Goal: Information Seeking & Learning: Compare options

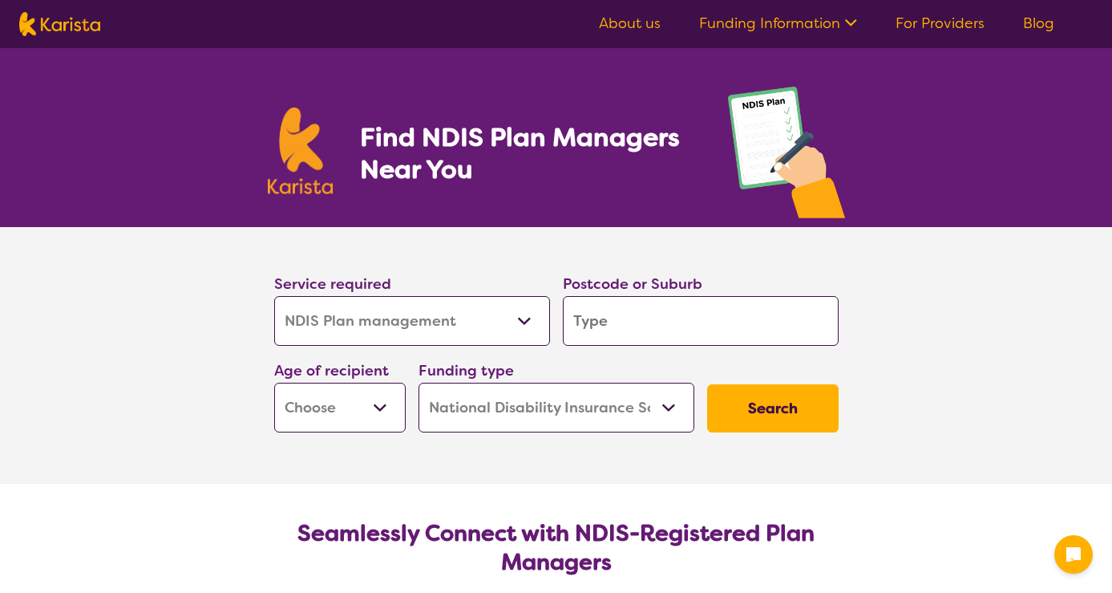
select select "NDIS Plan management"
select select "NDIS"
select select "NDIS Plan management"
select select "NDIS"
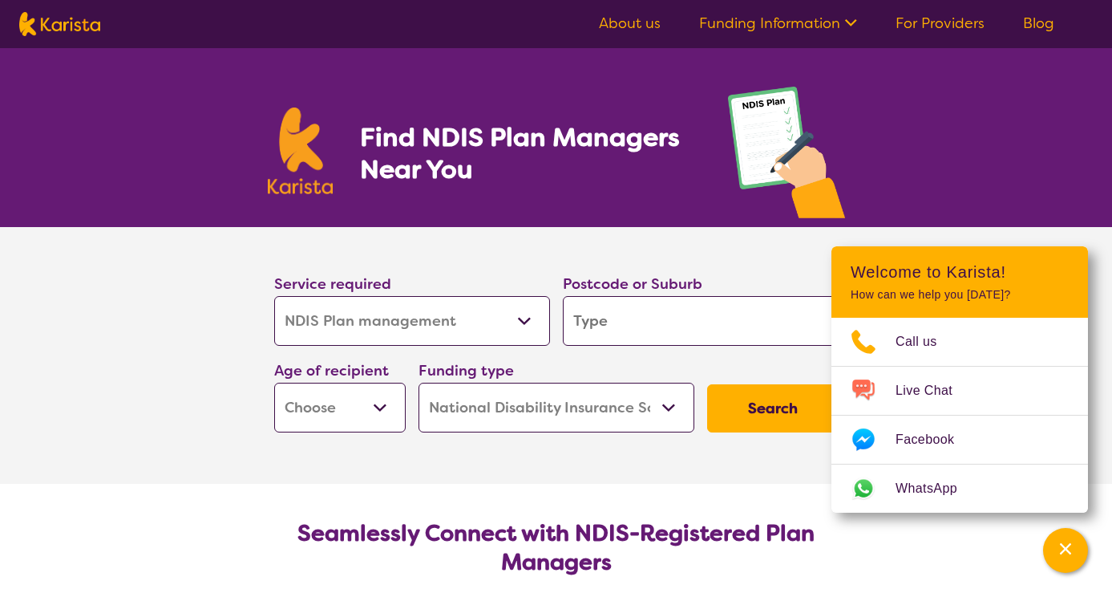
click at [587, 321] on input "search" at bounding box center [701, 321] width 276 height 50
type input "2036"
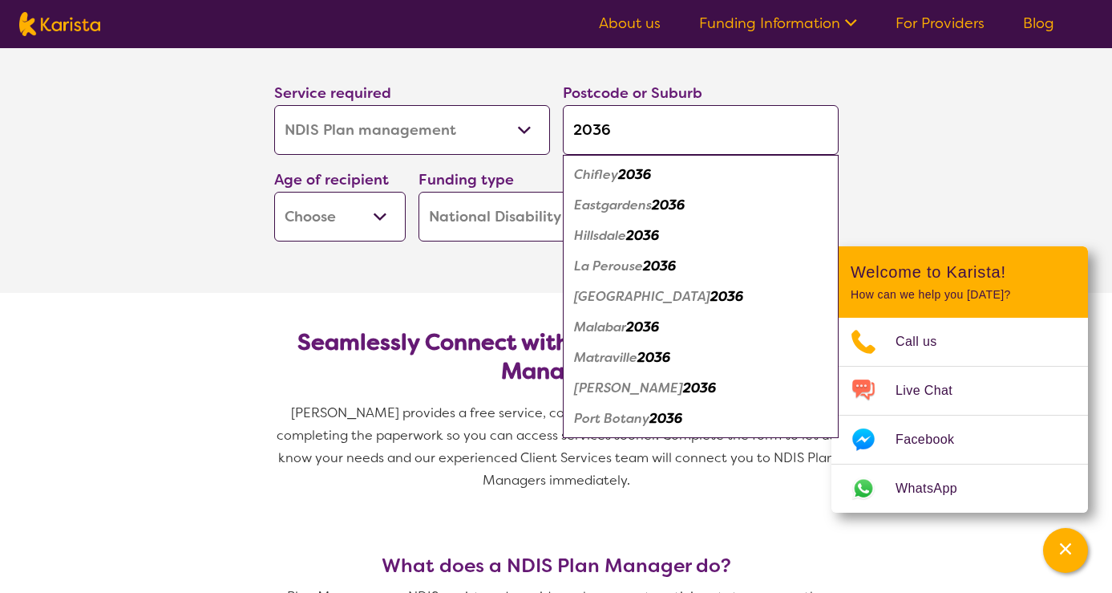
scroll to position [194, 0]
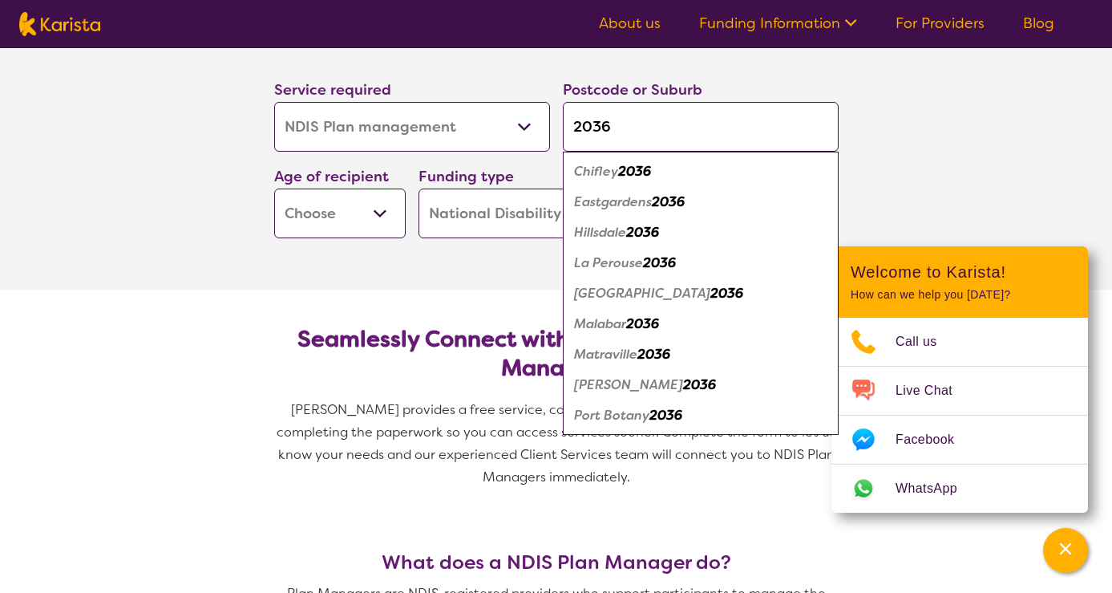
click at [379, 212] on select "Early Childhood - 0 to 9 Child - 10 to 11 Adolescent - 12 to 17 Adult - 18 to 6…" at bounding box center [340, 213] width 132 height 50
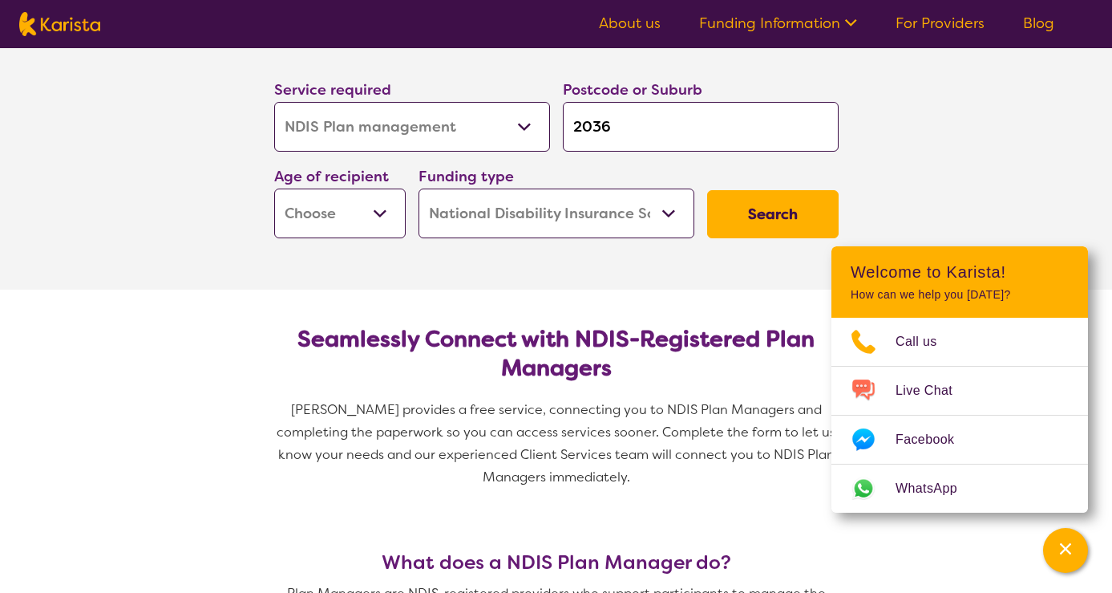
select select "EC"
click at [274, 188] on select "Early Childhood - 0 to 9 Child - 10 to 11 Adolescent - 12 to 17 Adult - 18 to 6…" at bounding box center [340, 213] width 132 height 50
select select "EC"
click at [763, 208] on button "Search" at bounding box center [773, 214] width 132 height 48
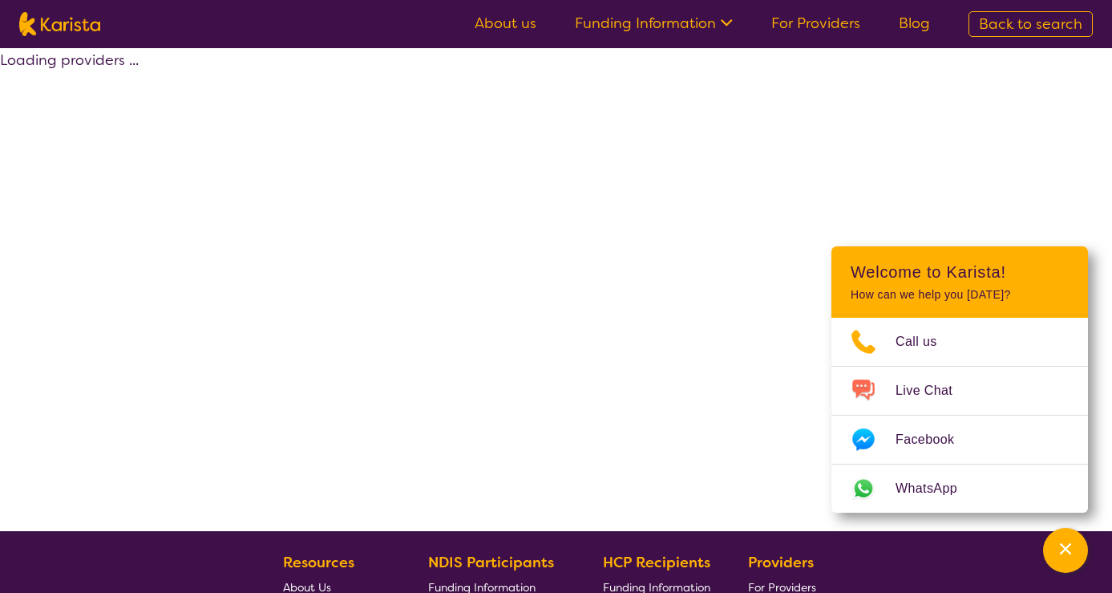
select select "by_score"
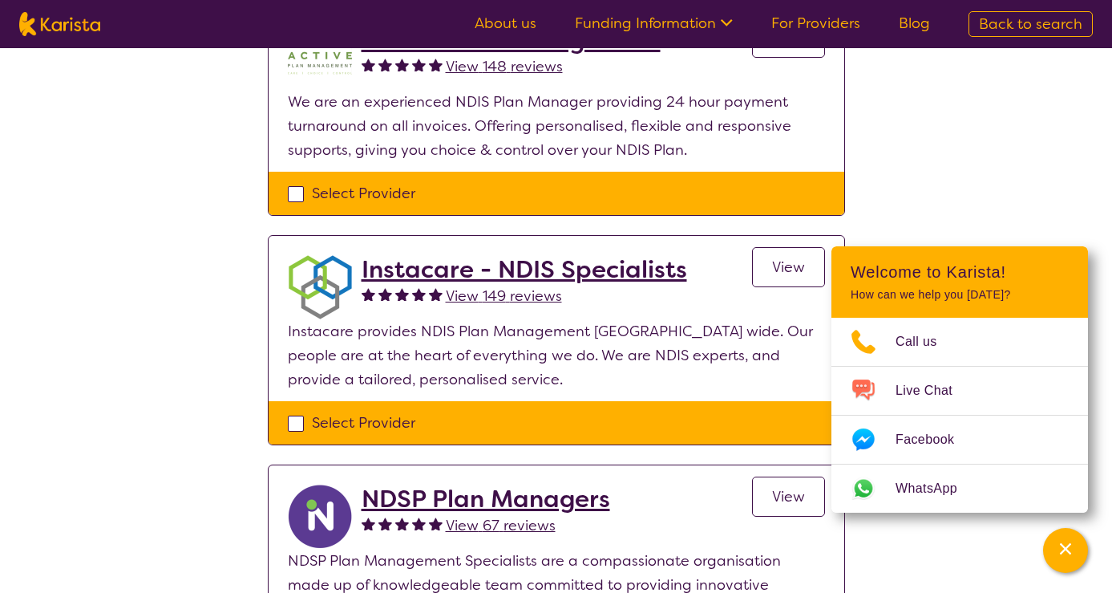
scroll to position [229, 0]
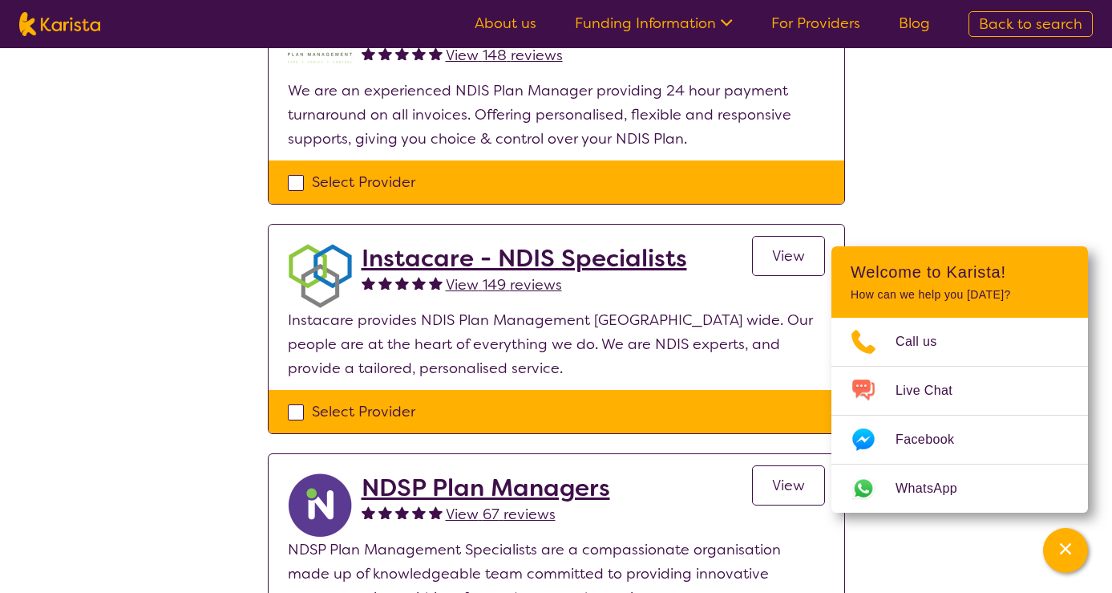
click at [468, 262] on h2 "Instacare - NDIS Specialists" at bounding box center [525, 258] width 326 height 29
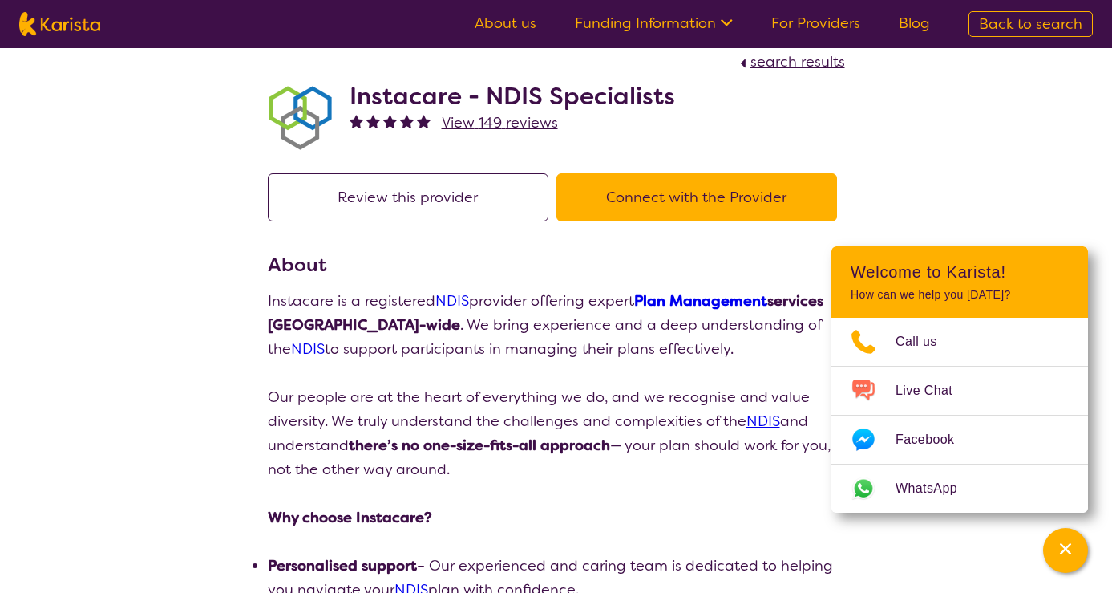
scroll to position [24, 0]
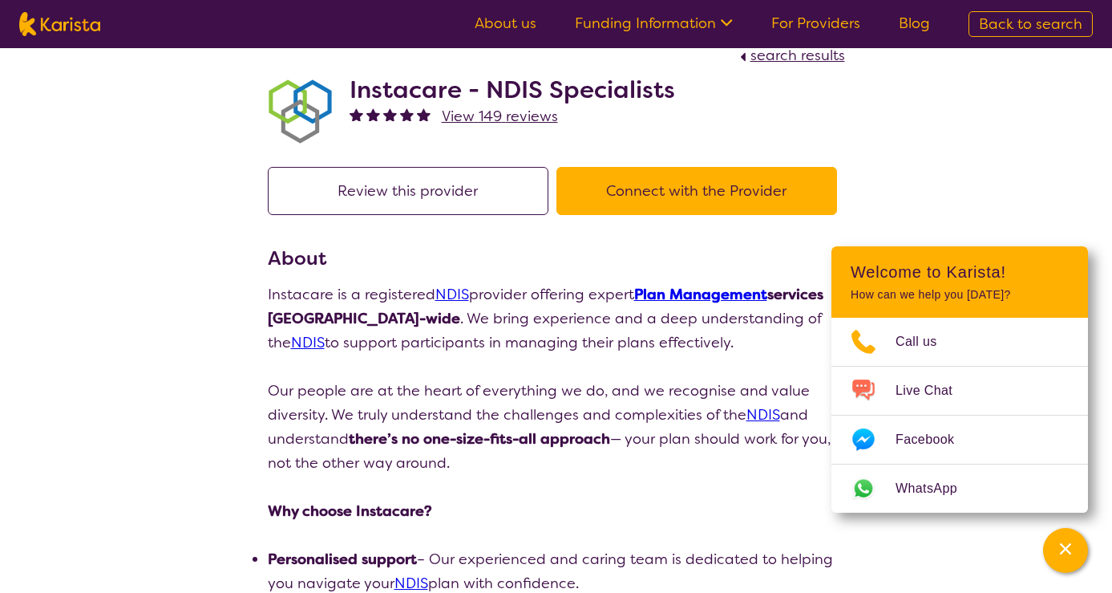
click at [612, 192] on button "Connect with the Provider" at bounding box center [697, 191] width 281 height 48
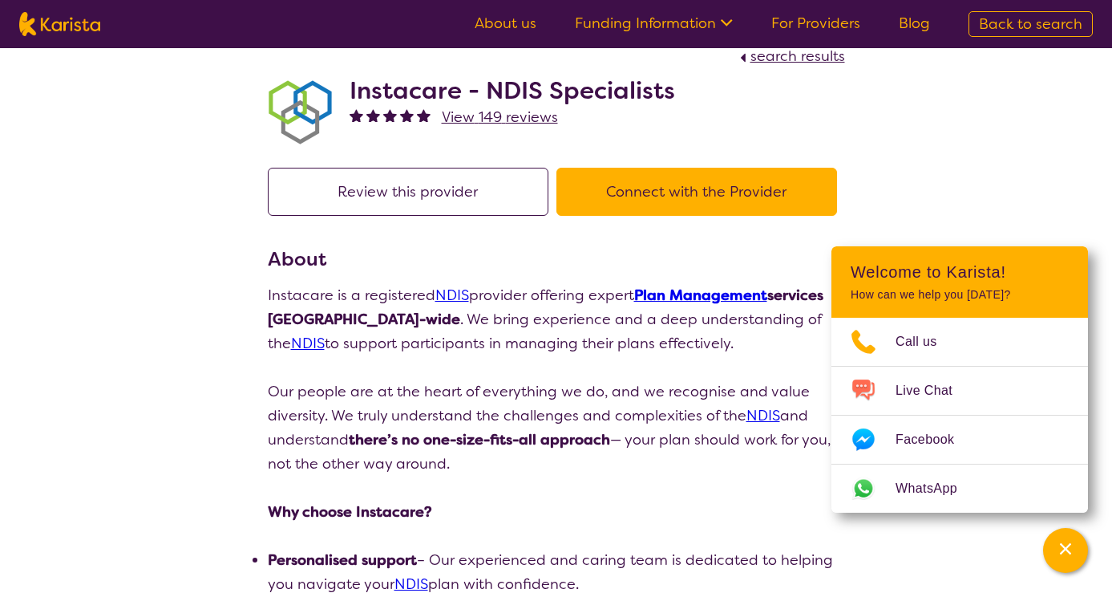
scroll to position [229, 0]
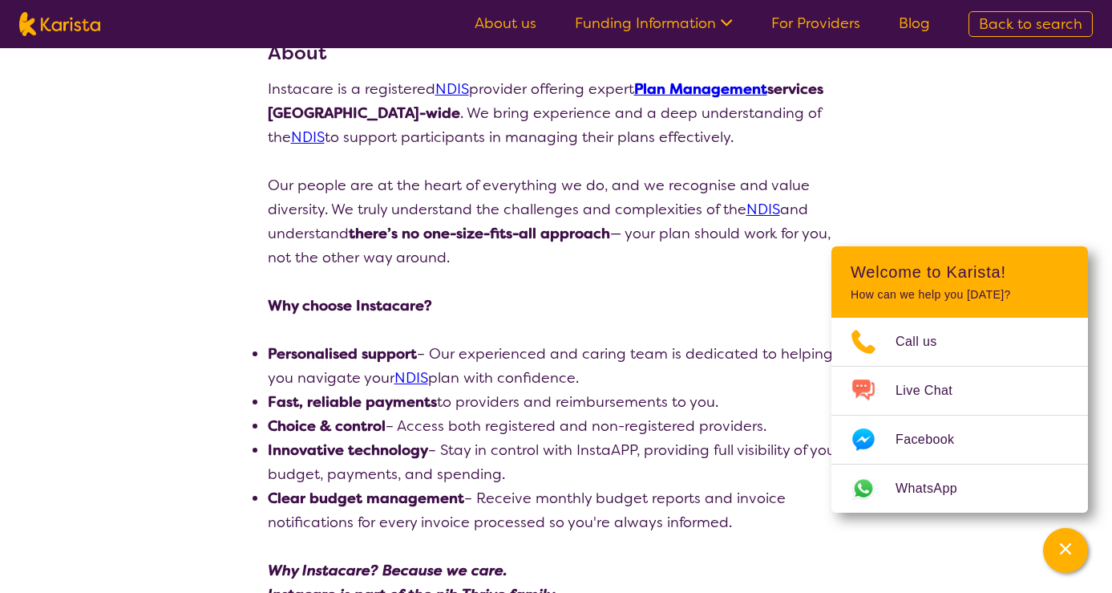
select select "by_score"
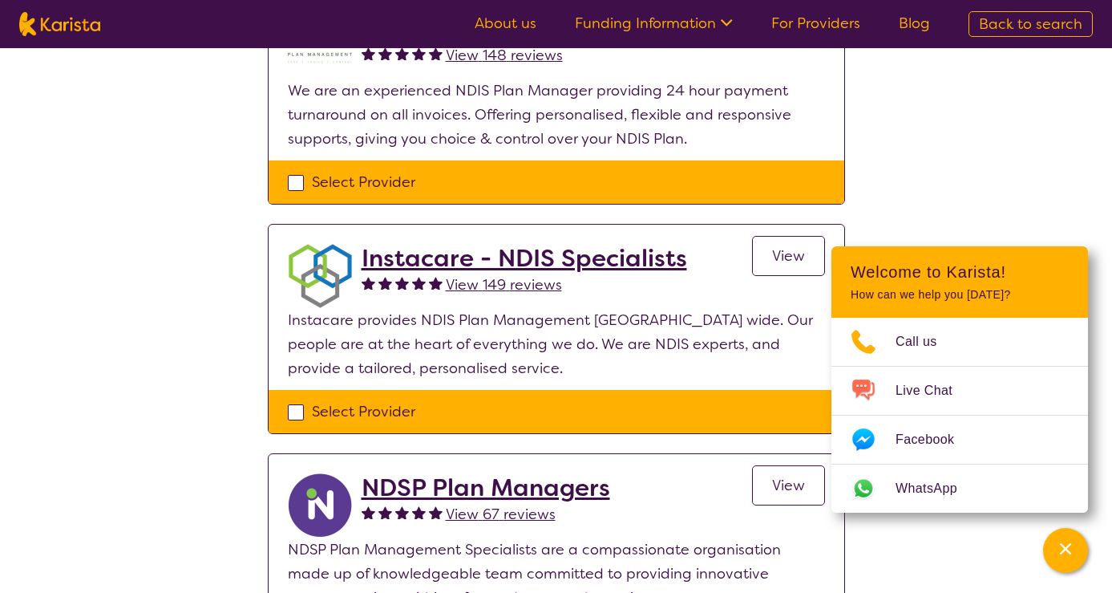
scroll to position [0, 0]
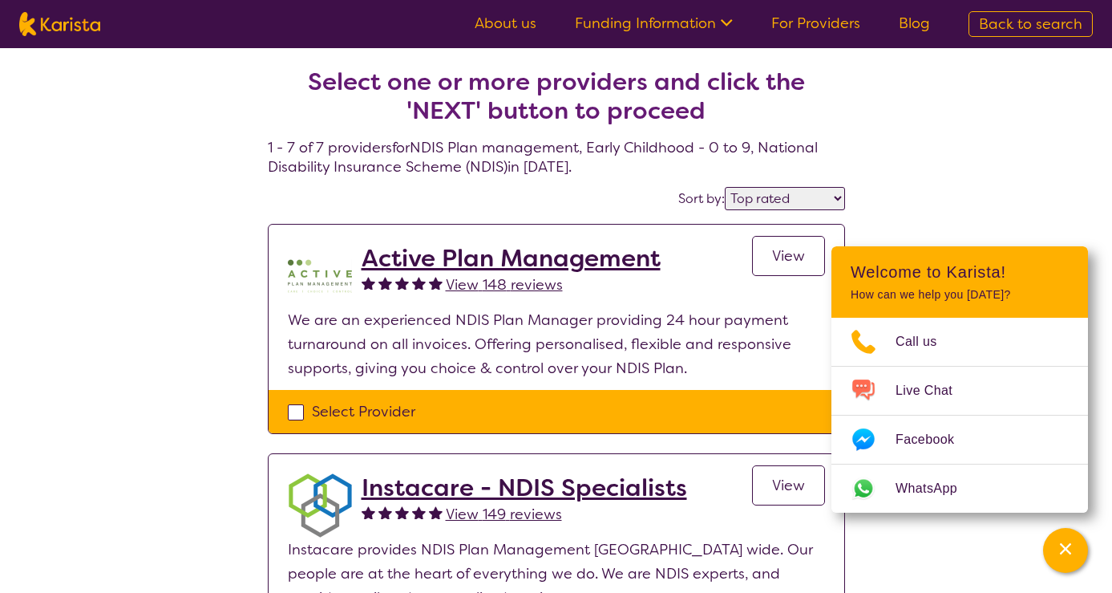
click at [567, 255] on h2 "Active Plan Management" at bounding box center [511, 258] width 299 height 29
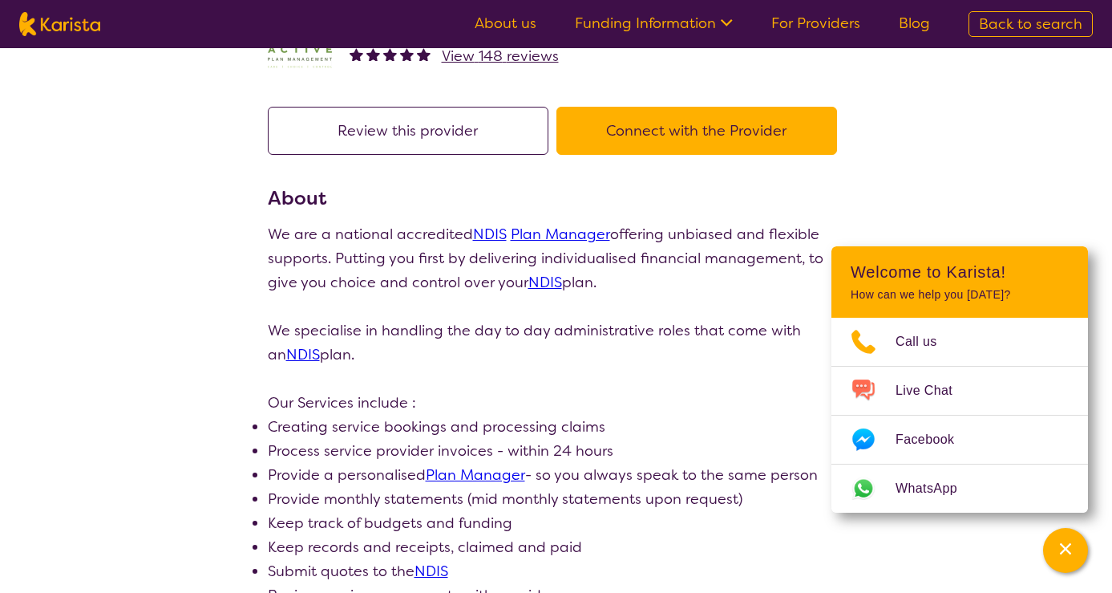
scroll to position [69, 0]
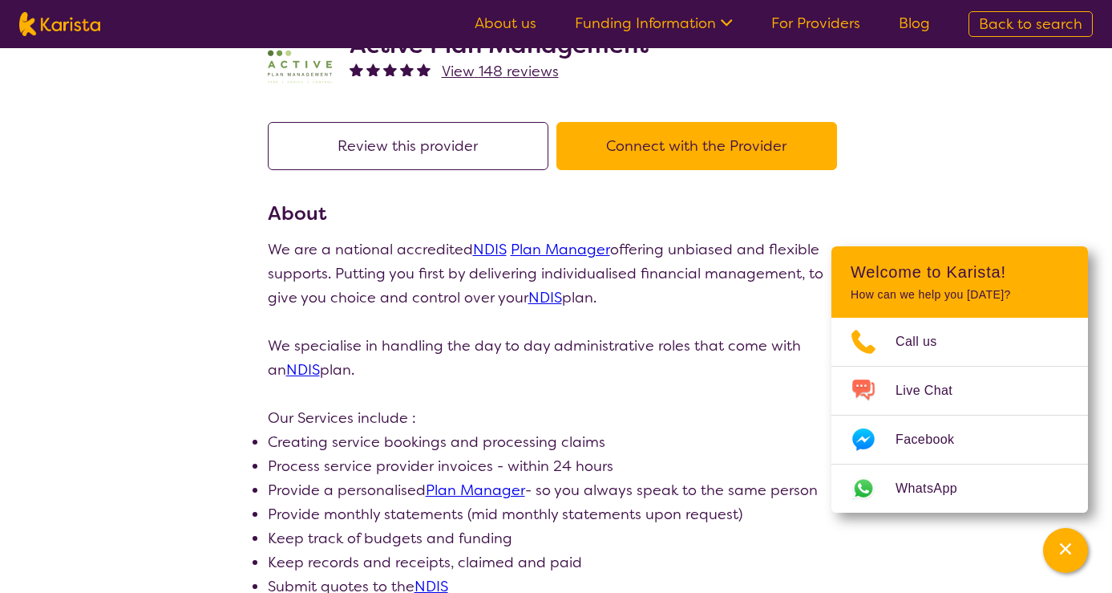
click at [641, 143] on button "Connect with the Provider" at bounding box center [697, 146] width 281 height 48
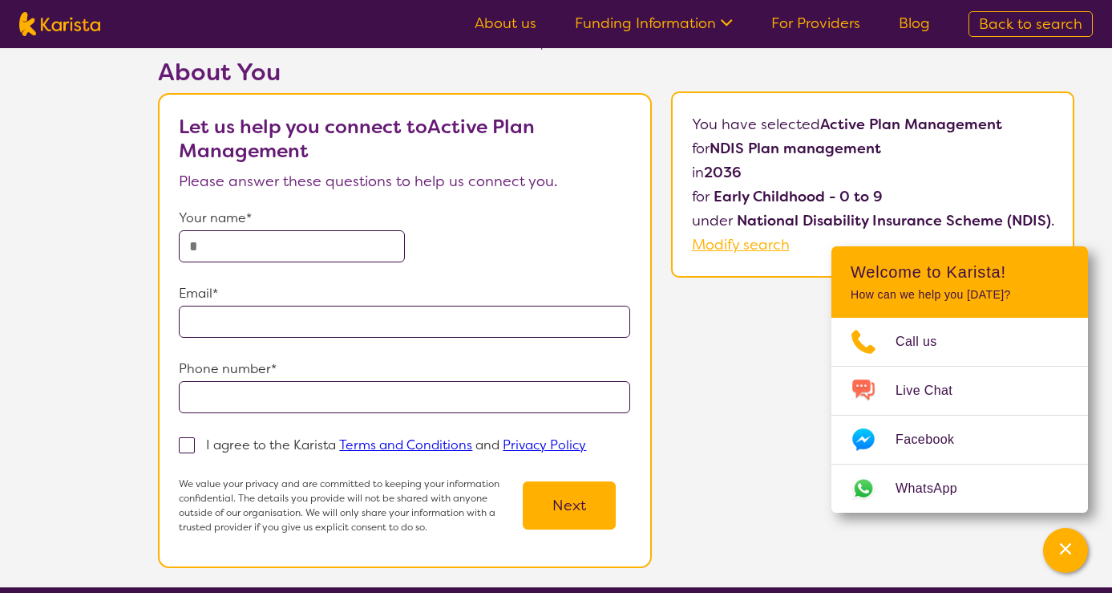
scroll to position [82, 0]
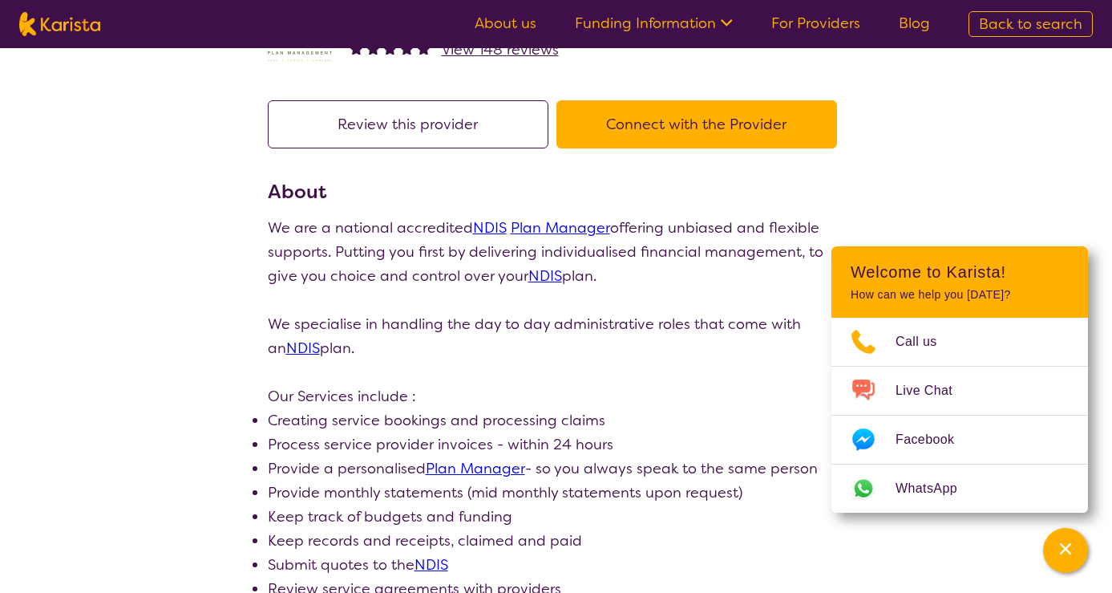
scroll to position [91, 0]
select select "by_score"
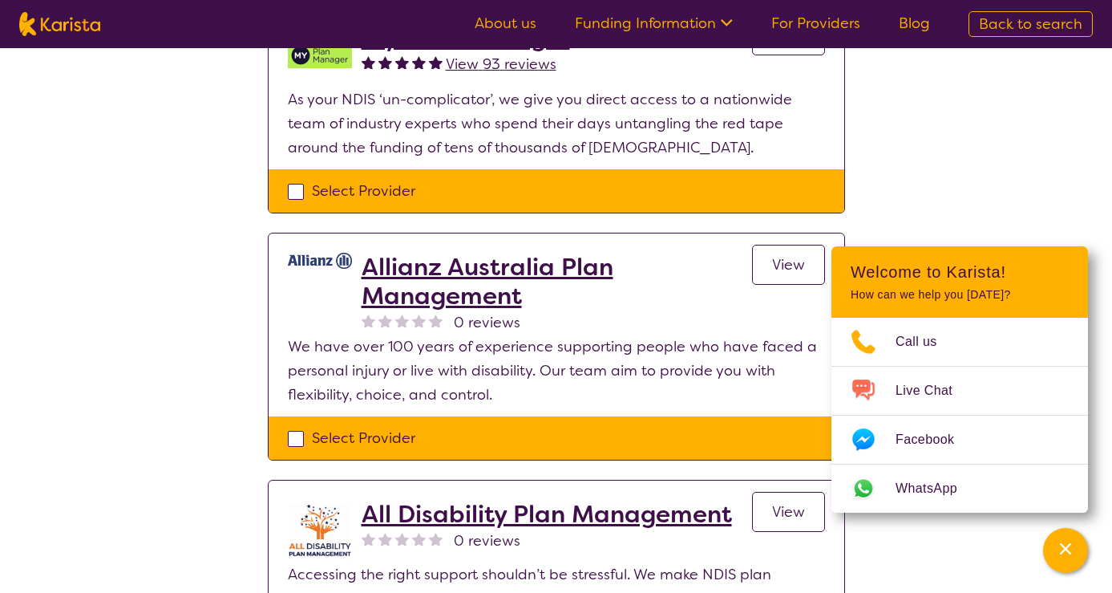
scroll to position [1116, 0]
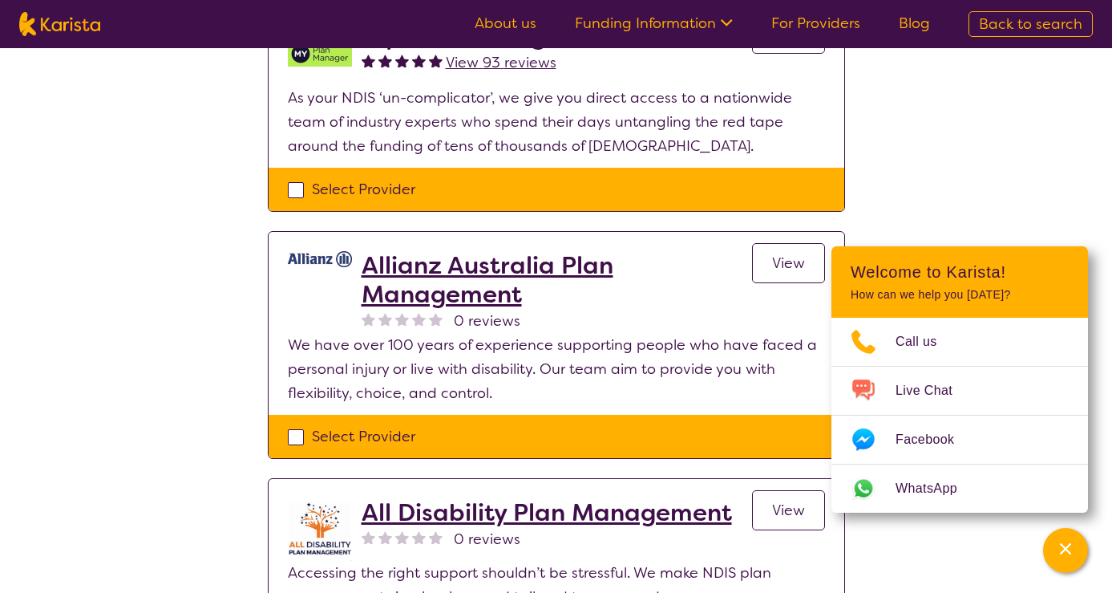
click at [517, 269] on h2 "Allianz Australia Plan Management" at bounding box center [557, 280] width 391 height 58
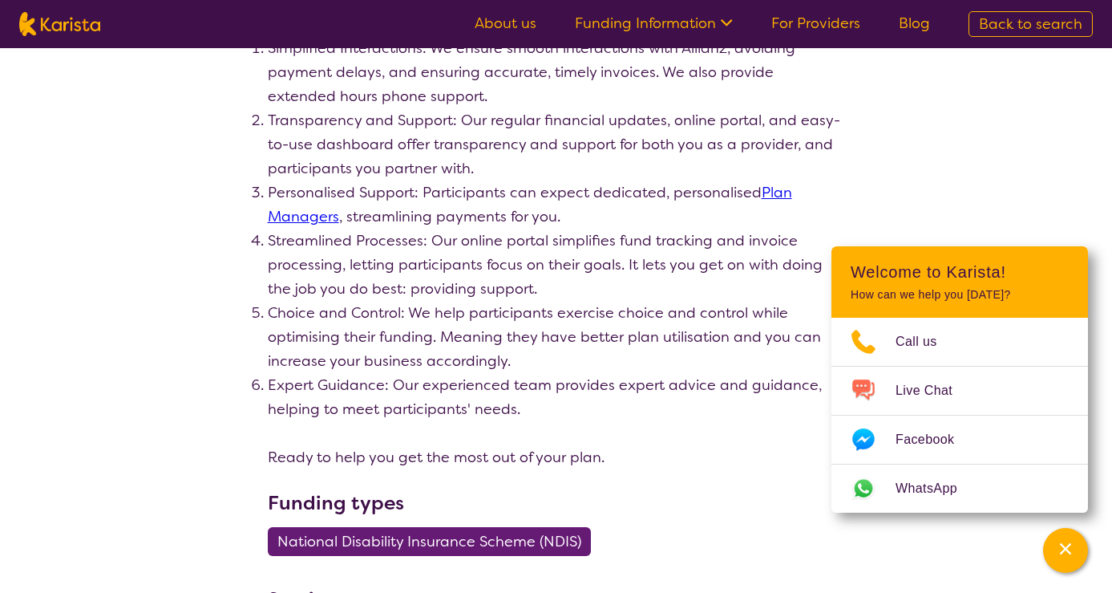
select select "by_score"
